Goal: Find contact information: Find contact information

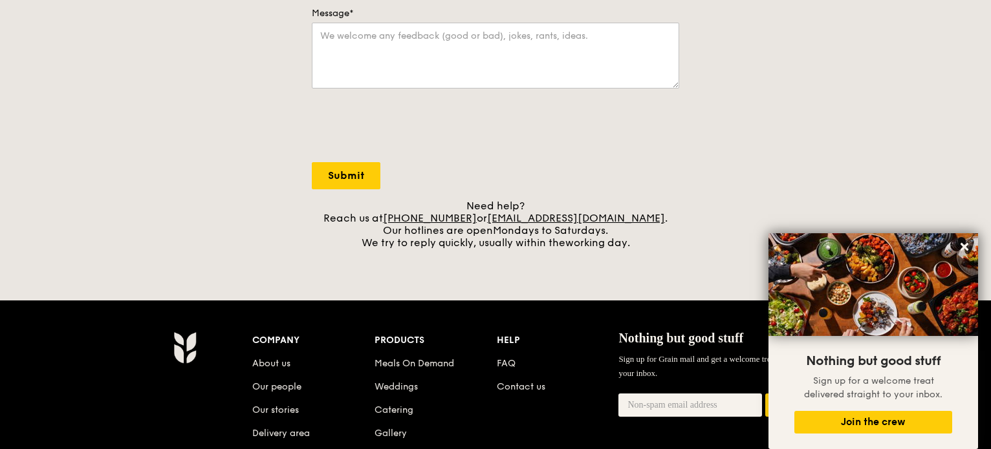
scroll to position [383, 0]
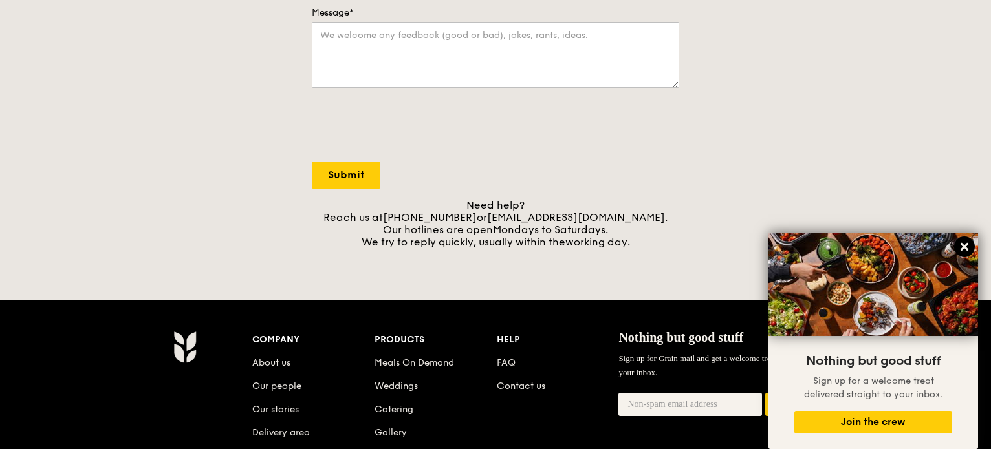
click at [963, 244] on icon at bounding box center [964, 247] width 12 height 12
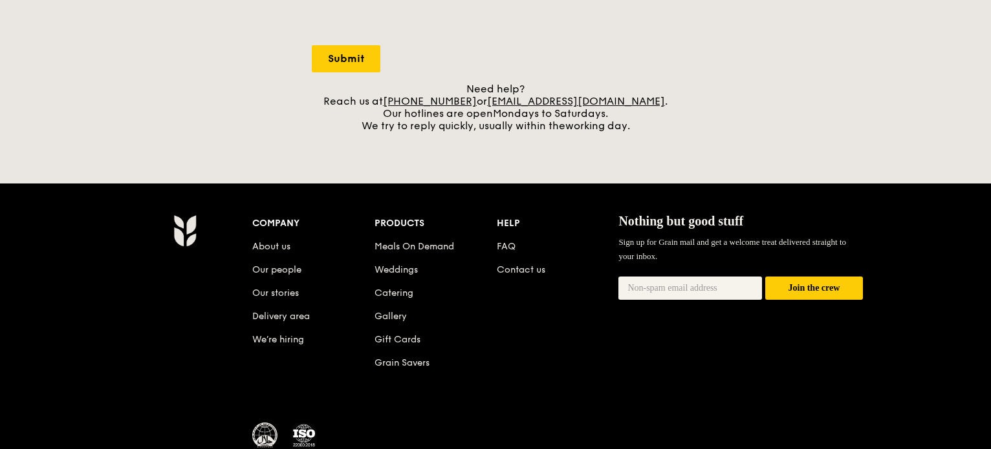
scroll to position [592, 0]
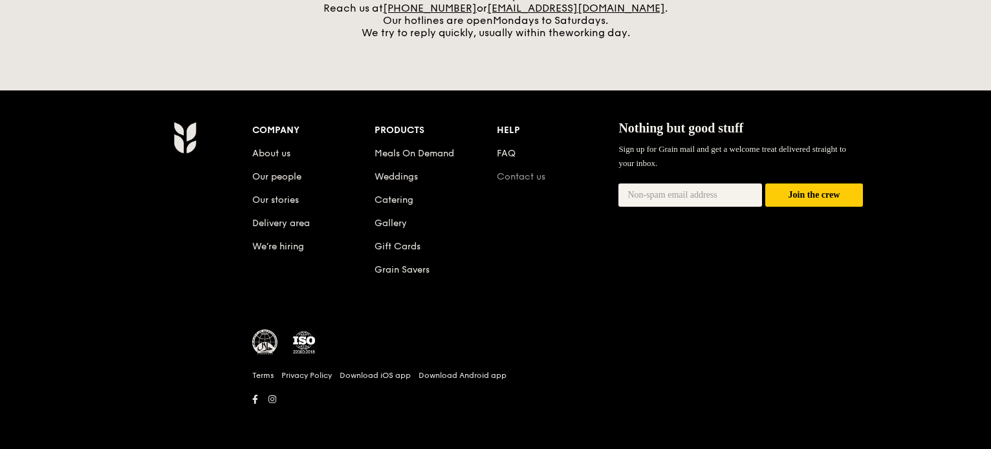
click at [528, 175] on link "Contact us" at bounding box center [521, 176] width 48 height 11
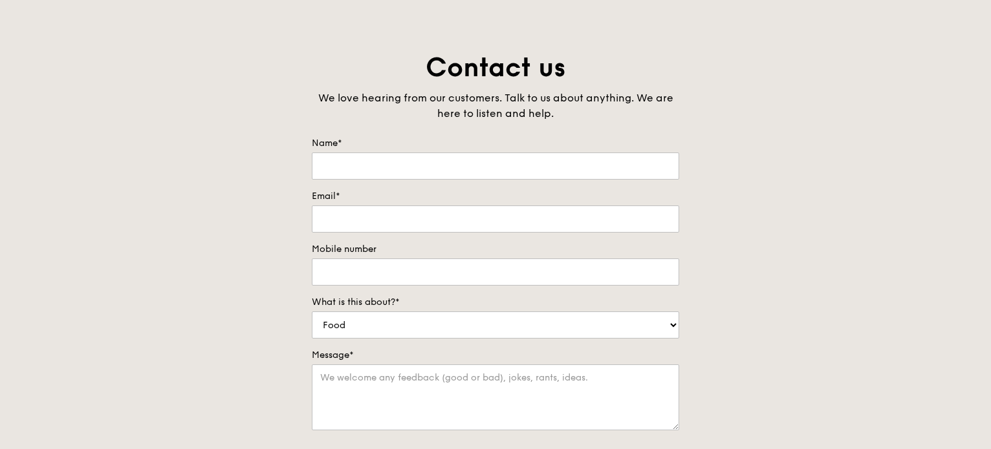
scroll to position [0, 0]
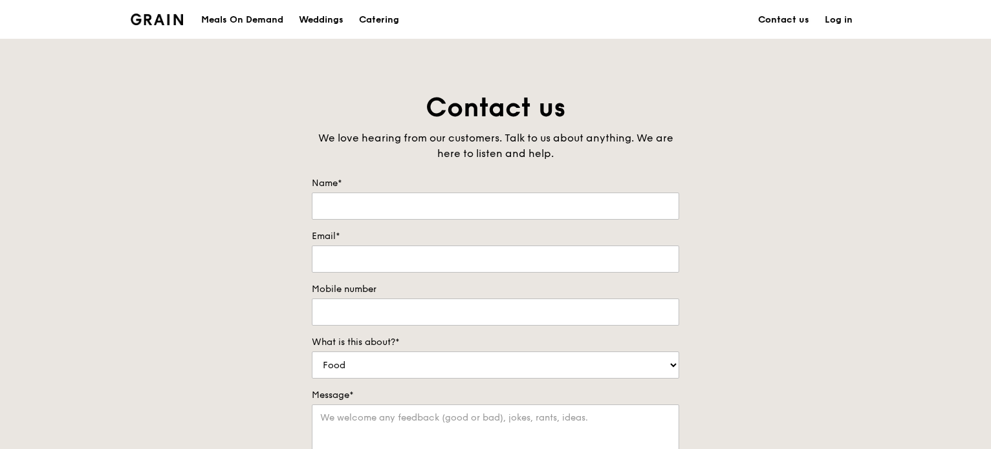
click at [790, 24] on link "Contact us" at bounding box center [783, 20] width 67 height 39
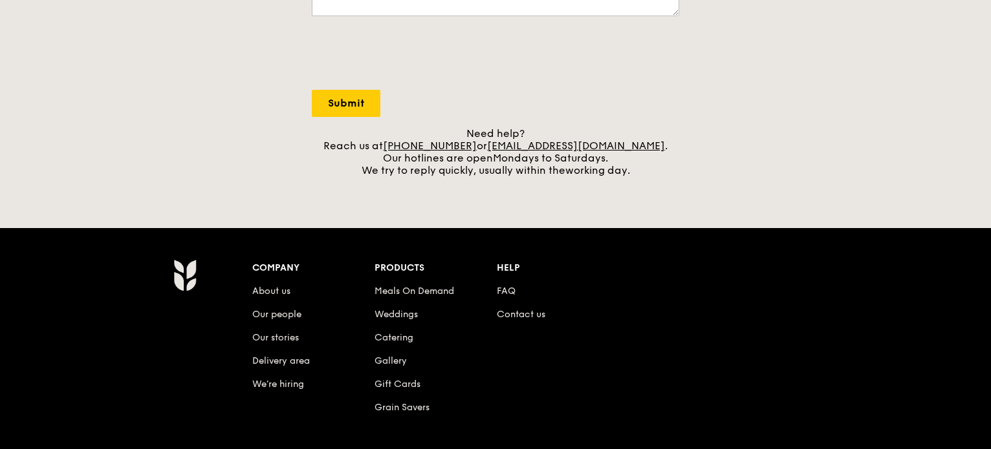
scroll to position [455, 0]
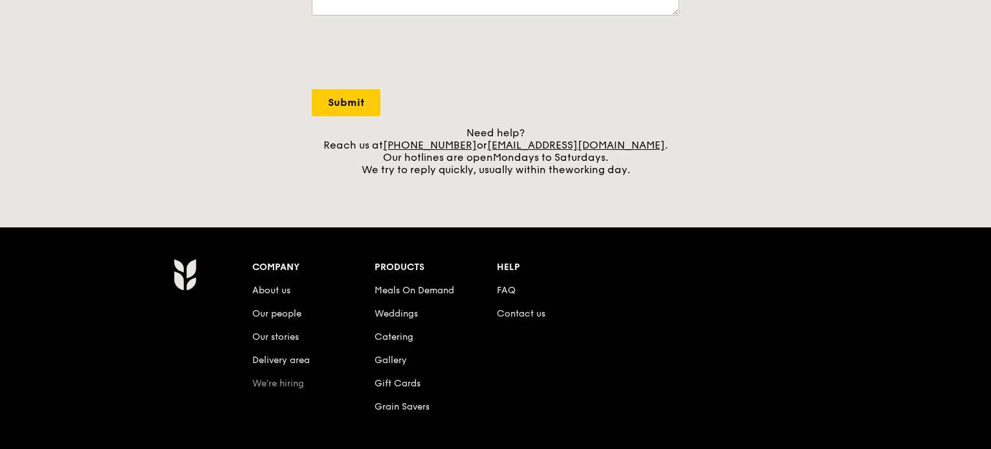
click at [279, 387] on link "We’re hiring" at bounding box center [278, 383] width 52 height 11
